Goal: Task Accomplishment & Management: Manage account settings

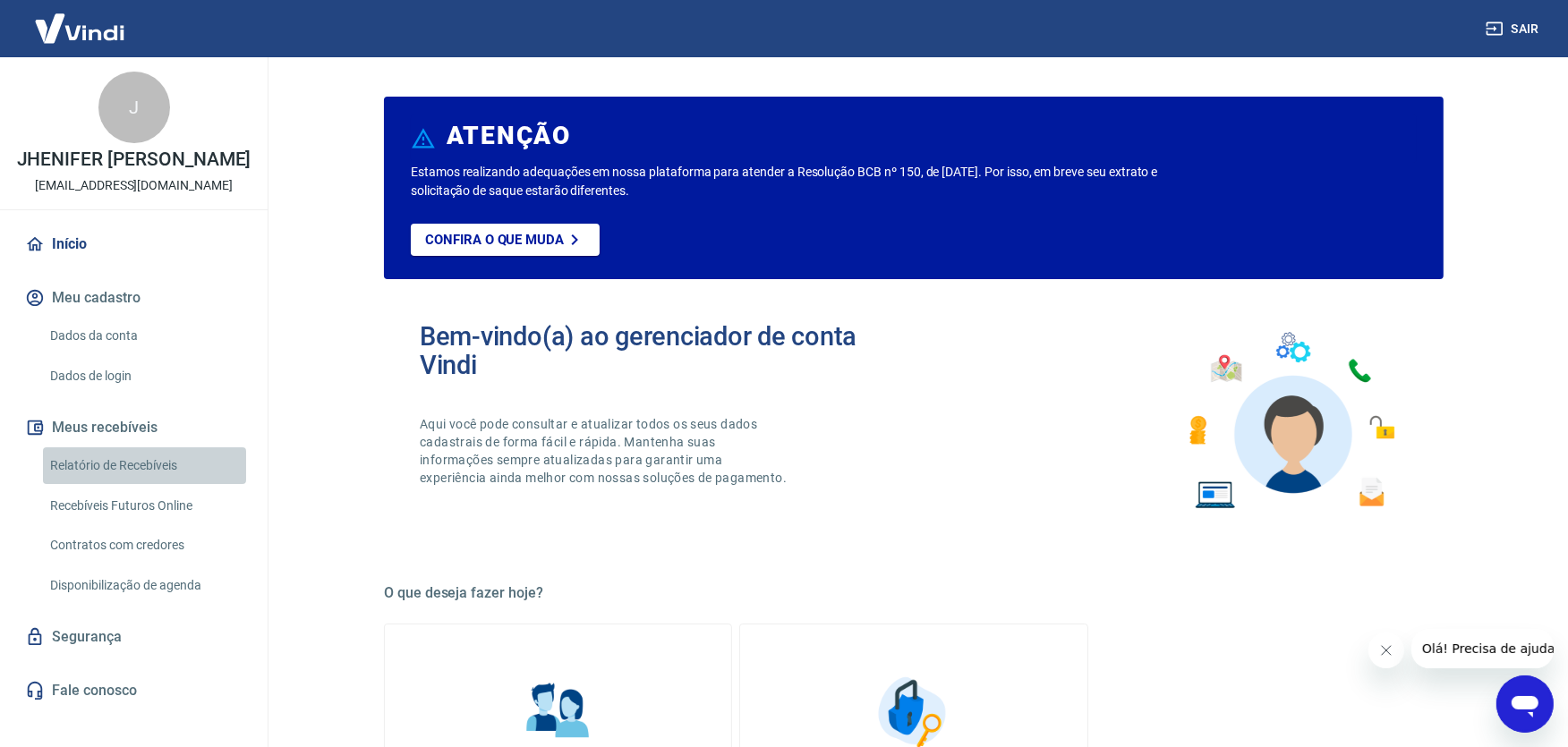
click at [183, 484] on link "Relatório de Recebíveis" at bounding box center [145, 466] width 203 height 37
drag, startPoint x: 459, startPoint y: 247, endPoint x: 446, endPoint y: 257, distance: 16.4
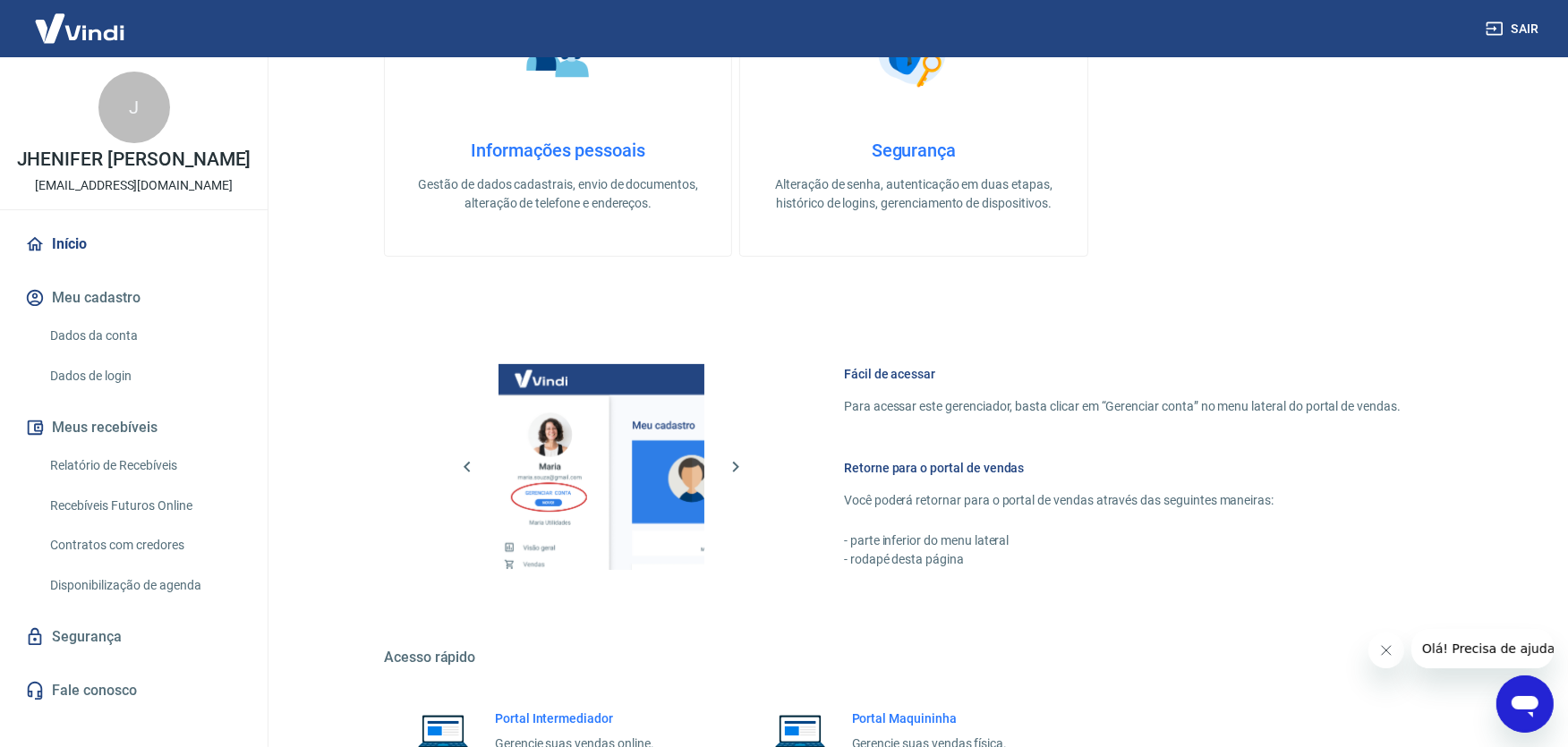
scroll to position [695, 0]
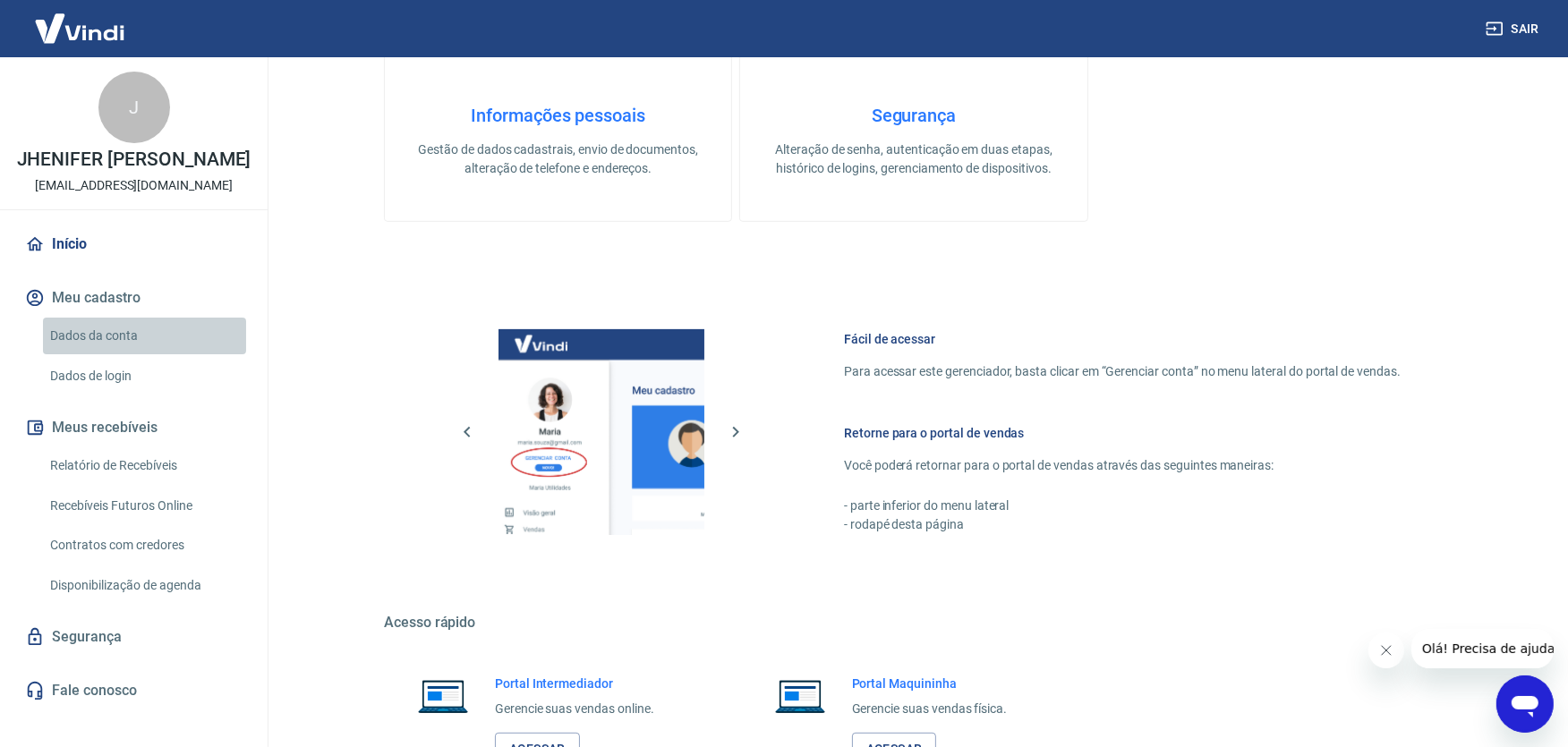
click at [143, 355] on link "Dados da conta" at bounding box center [145, 336] width 203 height 37
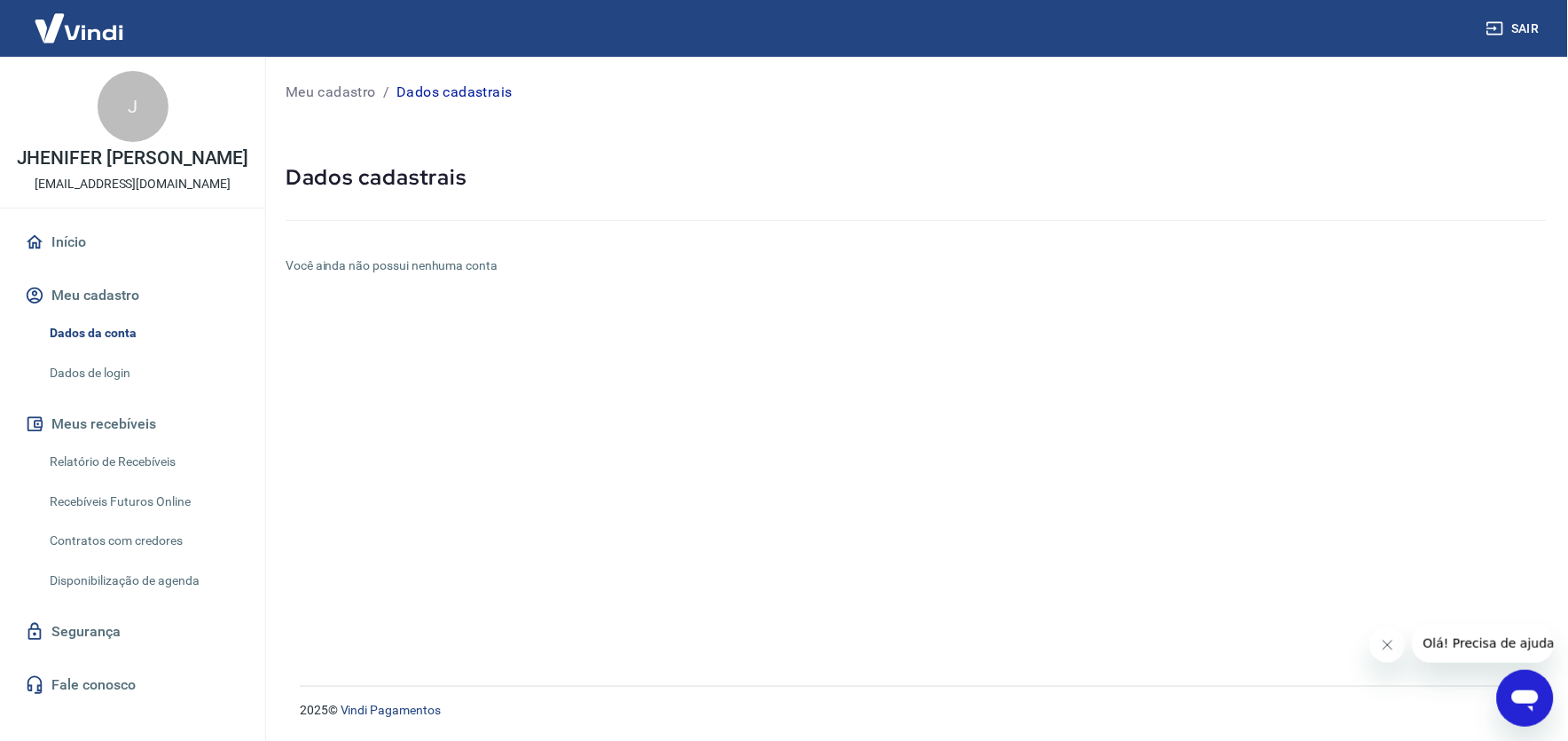
click at [187, 375] on link "Dados de login" at bounding box center [144, 372] width 201 height 36
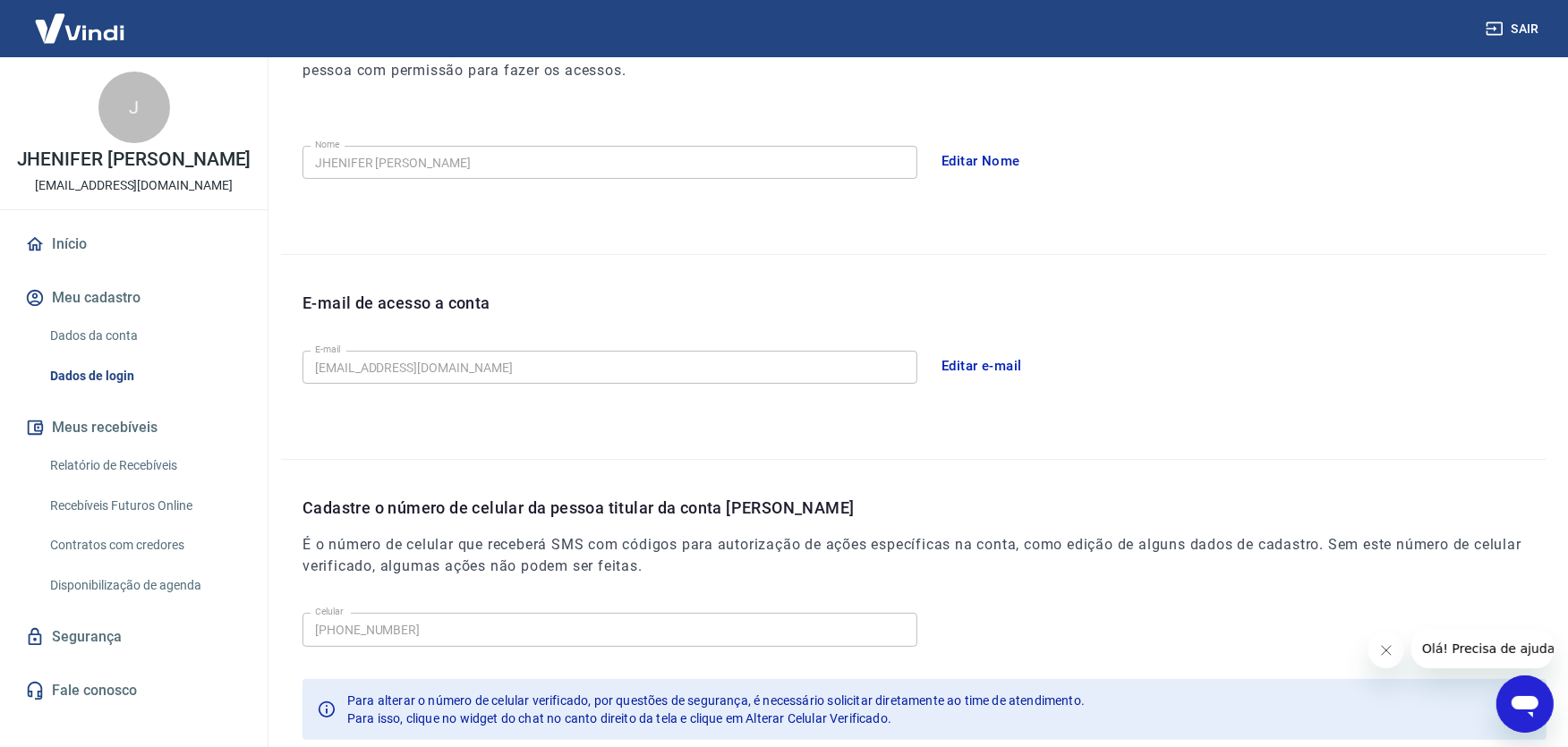
scroll to position [298, 0]
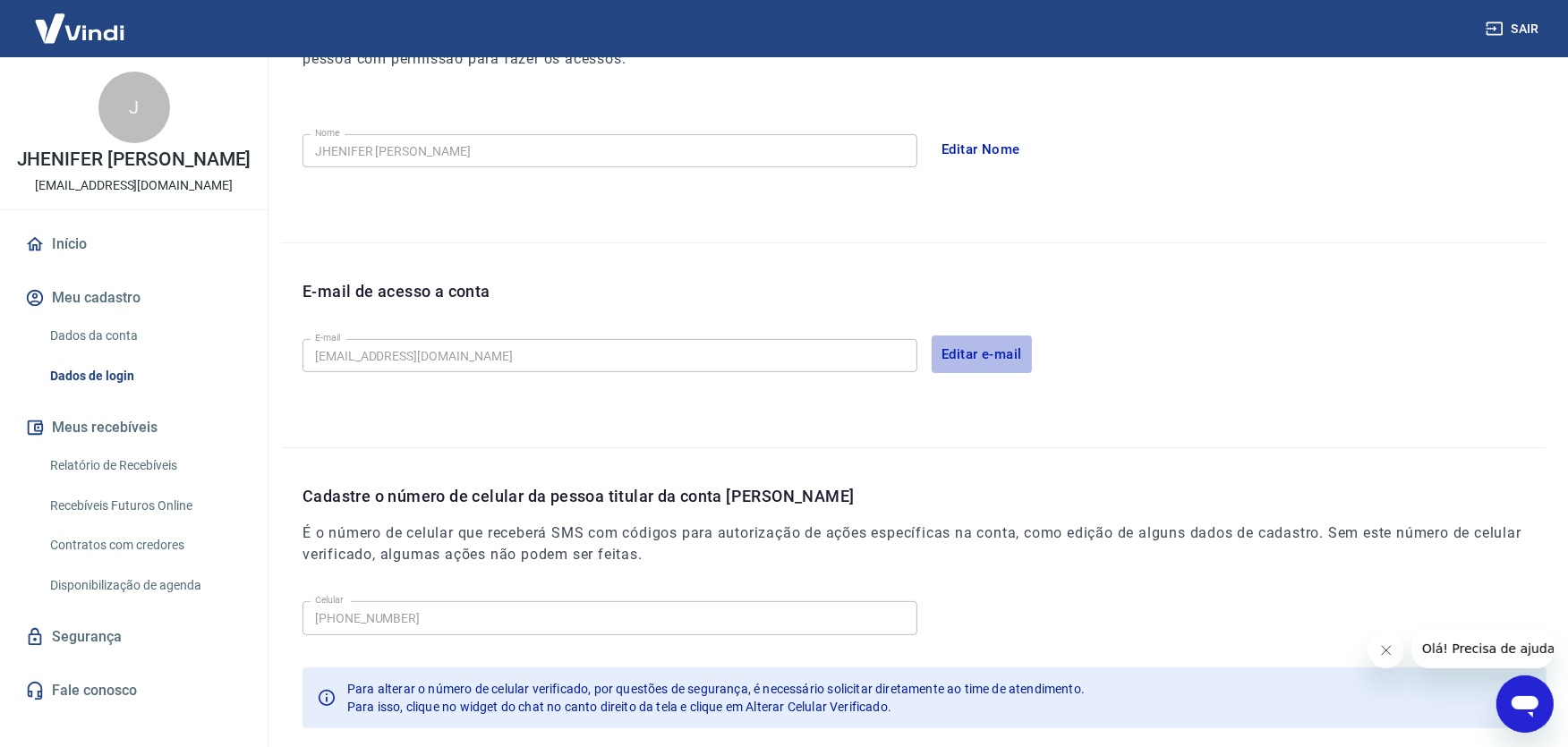
click at [959, 346] on button "Editar e-mail" at bounding box center [982, 355] width 101 height 38
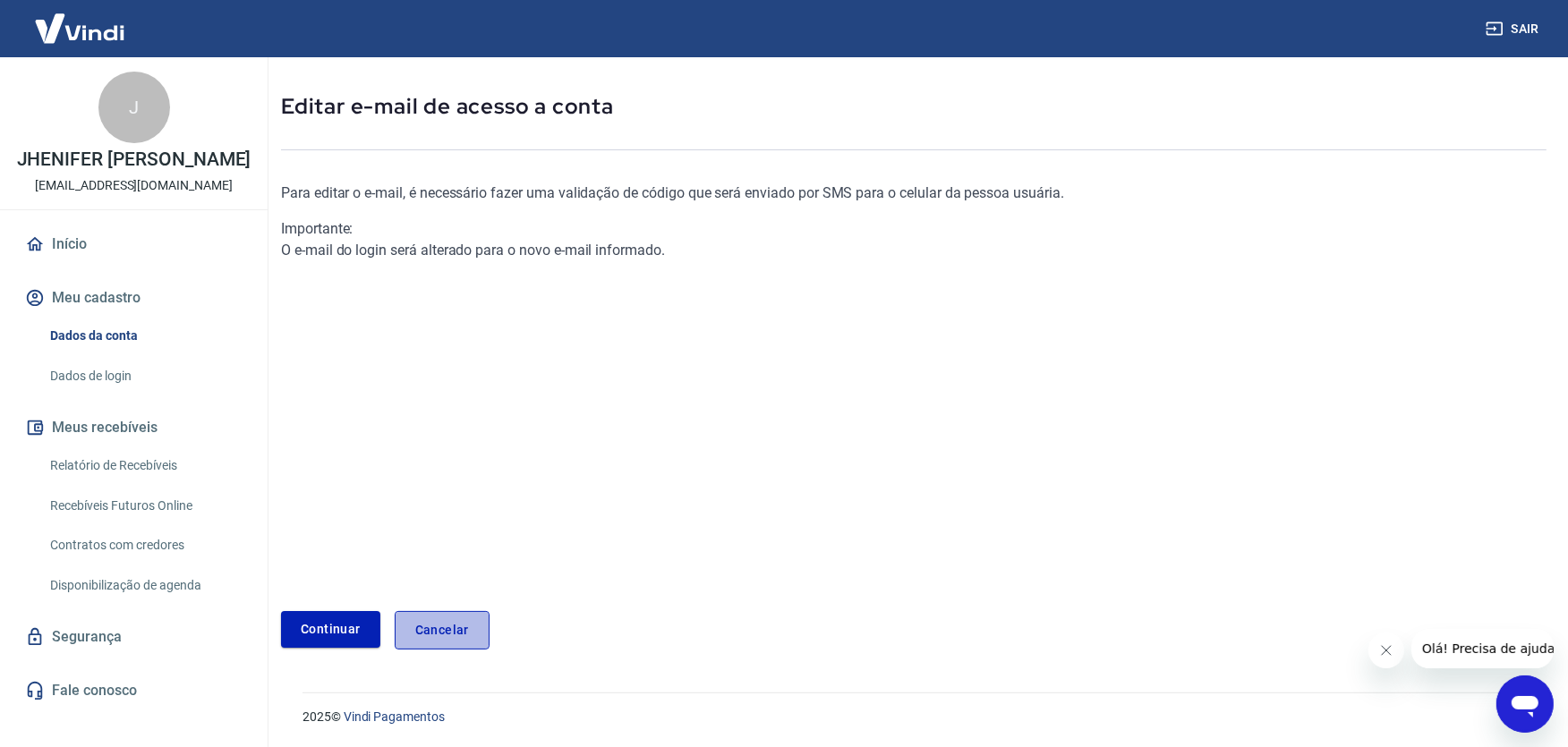
click at [448, 629] on link "Cancelar" at bounding box center [441, 630] width 95 height 39
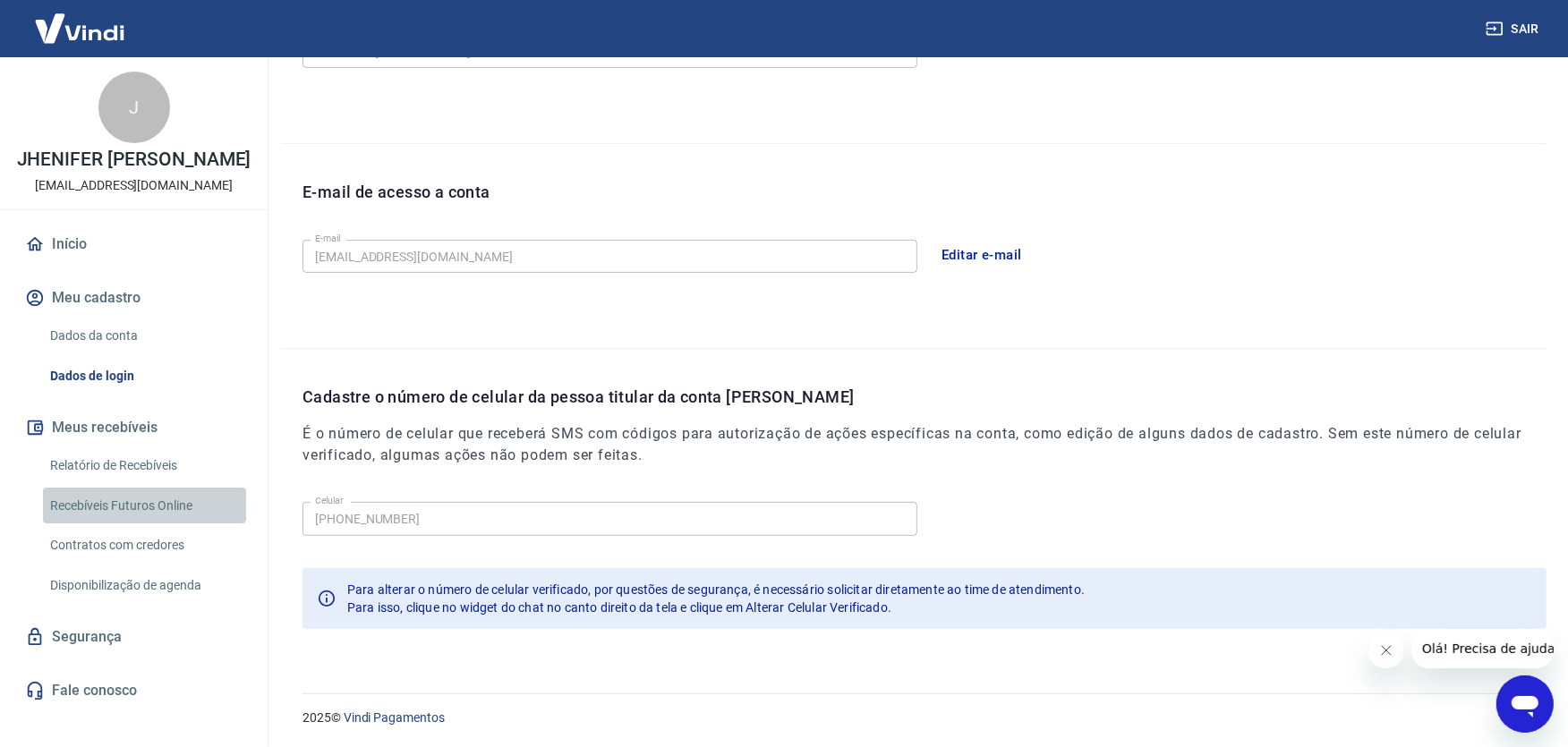
click at [180, 519] on link "Recebíveis Futuros Online" at bounding box center [145, 505] width 203 height 37
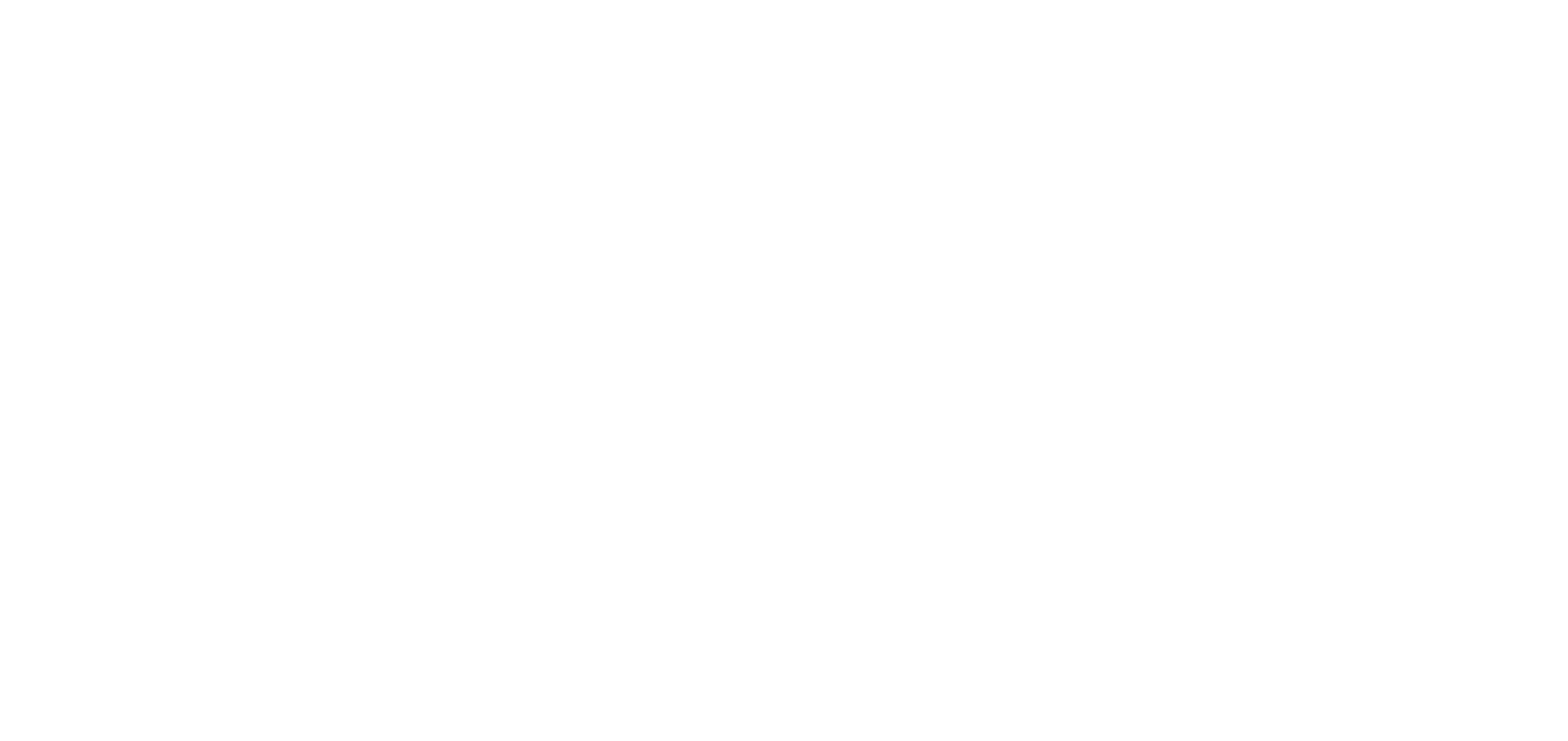
click at [249, 0] on html at bounding box center [784, 0] width 1568 height 0
